Goal: Task Accomplishment & Management: Manage account settings

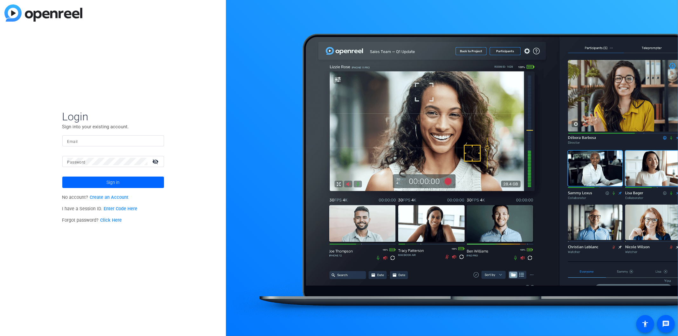
click at [100, 139] on input "Email" at bounding box center [113, 141] width 92 height 8
type input "[EMAIL_ADDRESS][DOMAIN_NAME]"
click at [62, 177] on button "Sign in" at bounding box center [113, 182] width 102 height 11
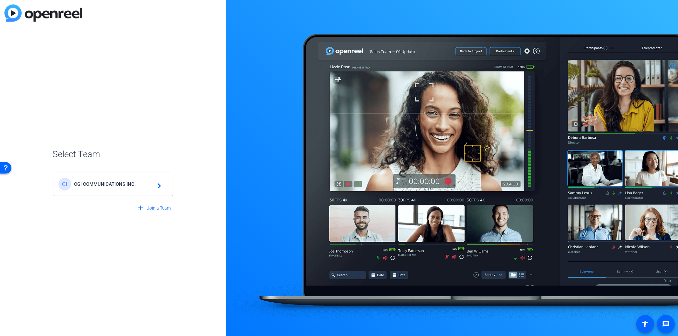
click at [99, 180] on div "CI CGI COMMUNICATIONS INC. navigate_next" at bounding box center [113, 184] width 109 height 13
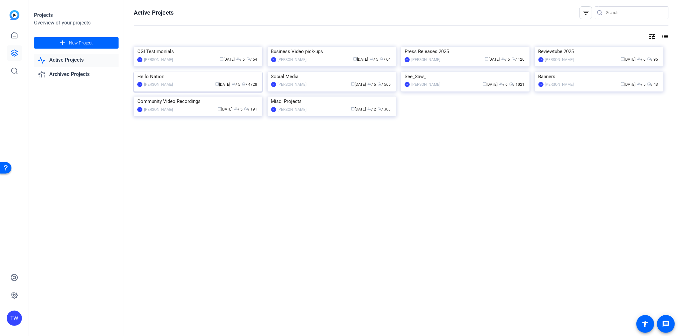
click at [201, 72] on img at bounding box center [198, 72] width 128 height 0
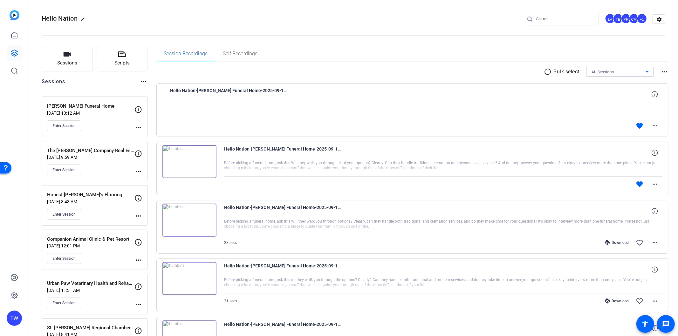
click at [595, 71] on span "All Sessions" at bounding box center [603, 72] width 23 height 4
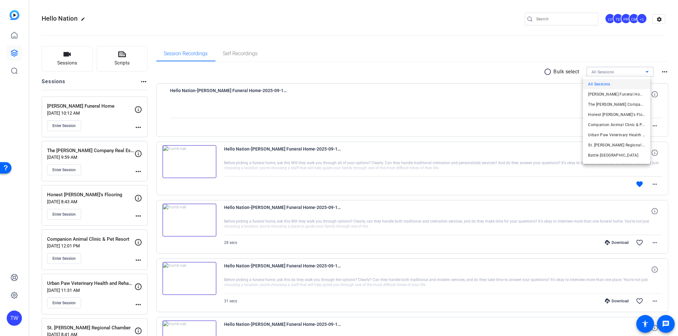
click at [529, 16] on div at bounding box center [339, 168] width 678 height 336
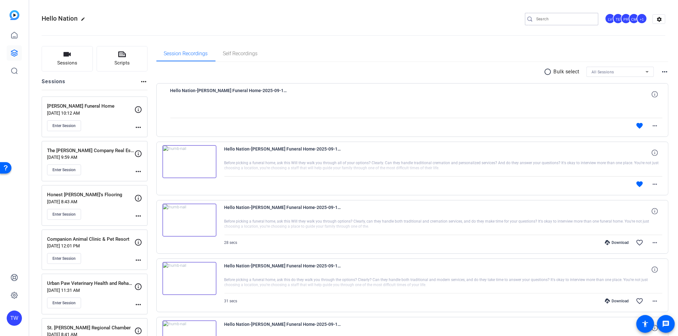
click at [536, 18] on input "Search" at bounding box center [564, 19] width 57 height 8
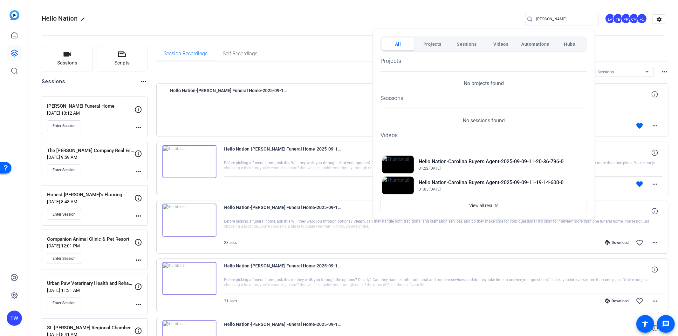
type input "[PERSON_NAME]"
click at [307, 42] on div at bounding box center [339, 168] width 678 height 336
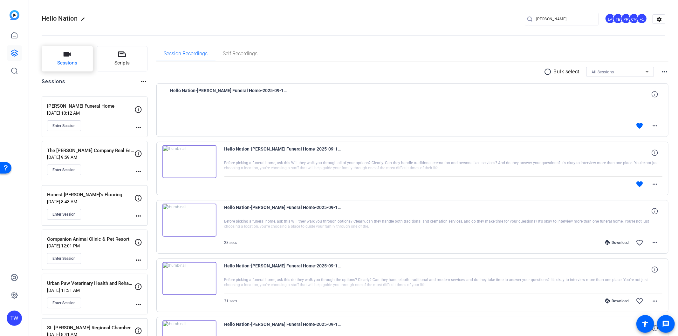
click at [63, 63] on span "Sessions" at bounding box center [67, 62] width 20 height 7
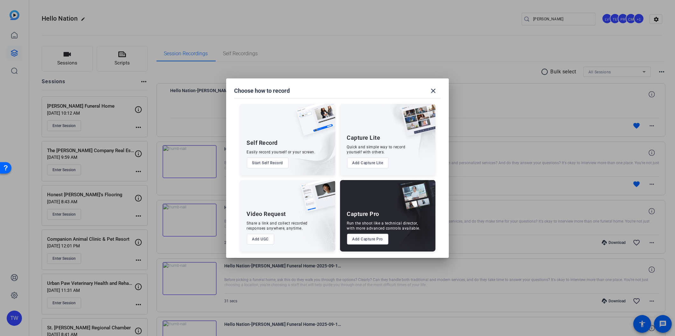
click at [355, 239] on button "Add Capture Pro" at bounding box center [368, 239] width 42 height 11
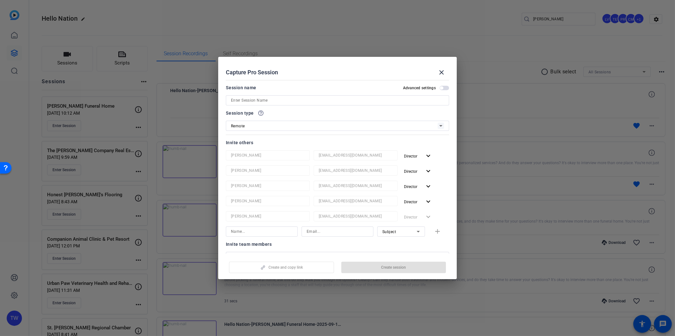
click at [249, 97] on input at bounding box center [337, 101] width 213 height 8
type input "[PERSON_NAME] Mortuary"
click at [441, 149] on div "Invite others [PERSON_NAME] [EMAIL_ADDRESS][DOMAIN_NAME] Director expand_more […" at bounding box center [337, 188] width 223 height 98
click at [379, 265] on span "button" at bounding box center [393, 267] width 105 height 15
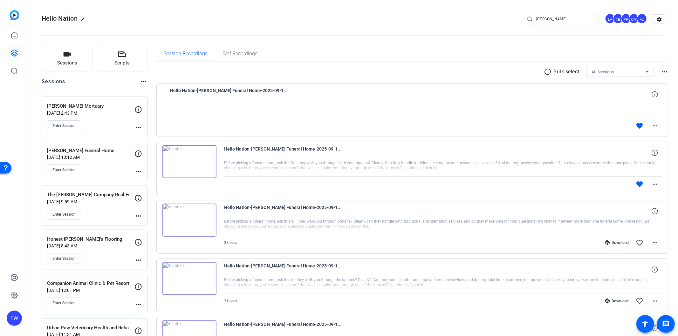
click at [136, 127] on mat-icon "more_horiz" at bounding box center [138, 128] width 8 height 8
click at [147, 135] on span "Edit Session" at bounding box center [154, 137] width 29 height 8
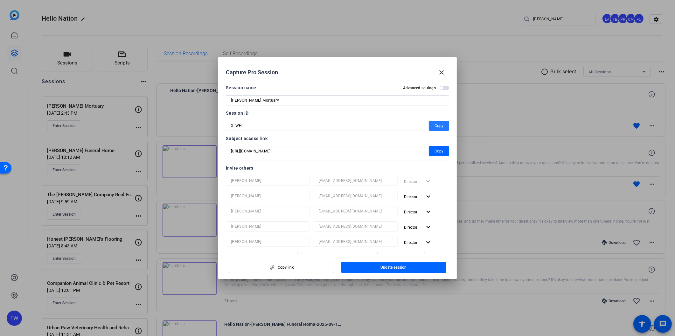
click at [430, 128] on span "button" at bounding box center [439, 125] width 20 height 15
